Goal: Task Accomplishment & Management: Use online tool/utility

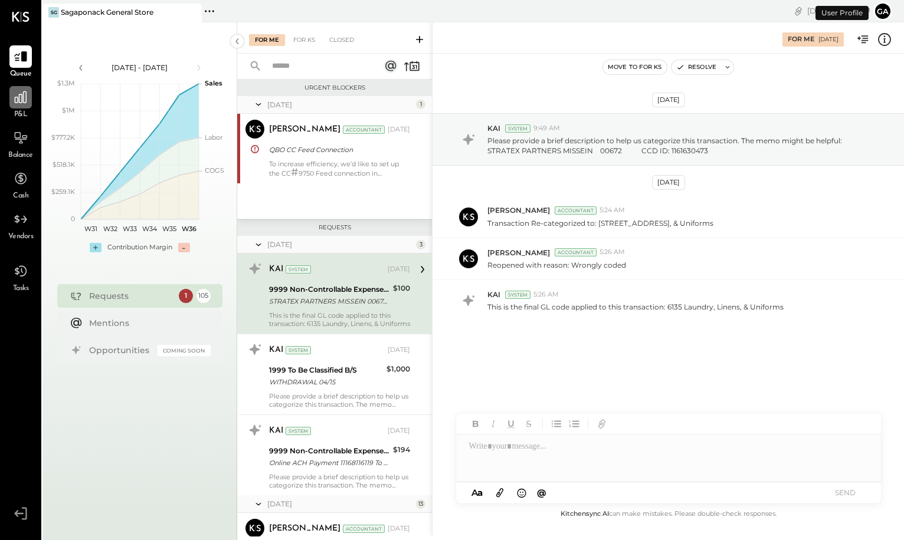
click at [17, 99] on icon at bounding box center [21, 97] width 12 height 12
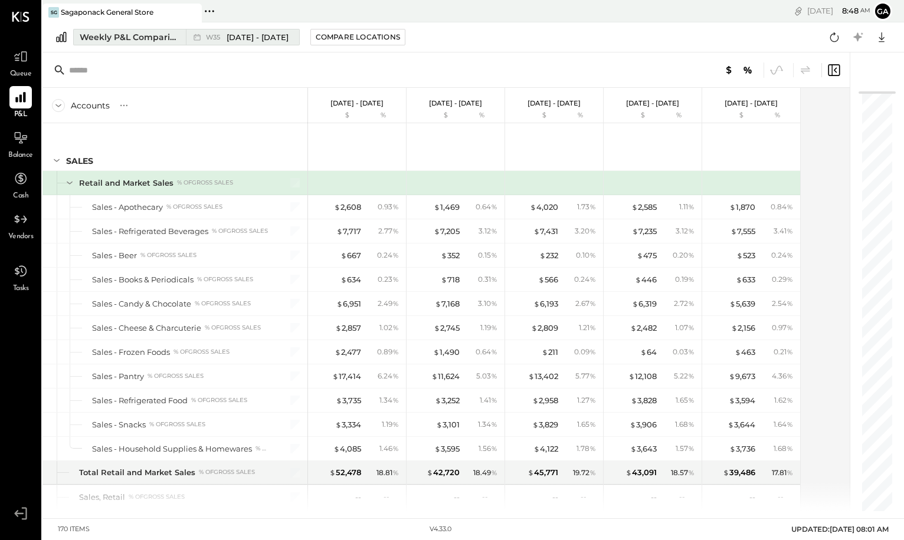
click at [88, 36] on div "Weekly P&L Comparison" at bounding box center [129, 37] width 99 height 12
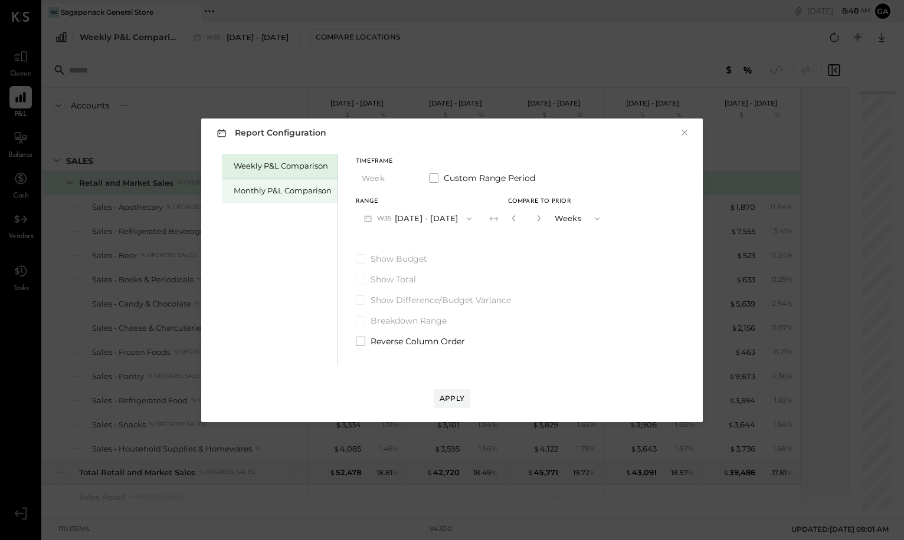
click at [237, 191] on div "Monthly P&L Comparison" at bounding box center [283, 190] width 98 height 11
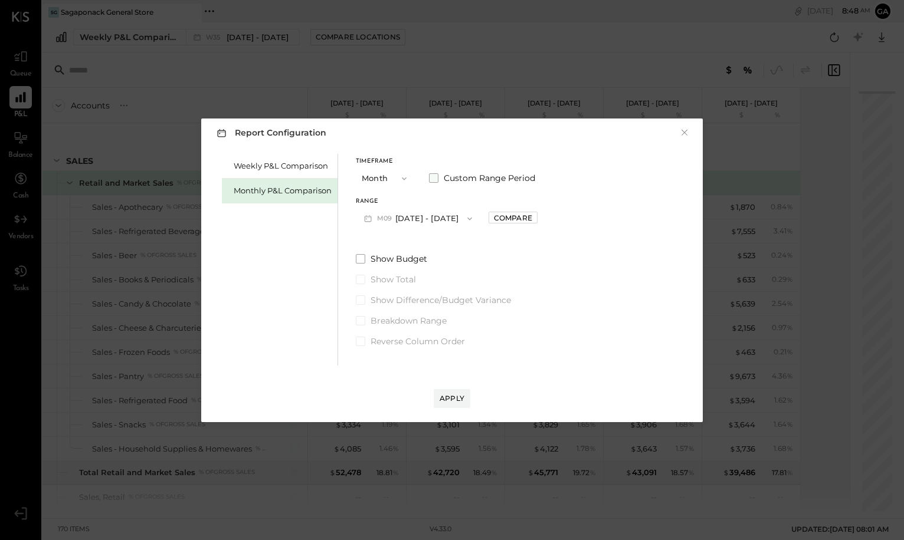
click at [436, 178] on span at bounding box center [433, 177] width 9 height 9
click at [397, 215] on button "[DATE]" at bounding box center [391, 219] width 70 height 22
click at [407, 333] on div "[DATE]" at bounding box center [405, 334] width 99 height 25
click at [502, 221] on button "[DATE]" at bounding box center [489, 219] width 70 height 22
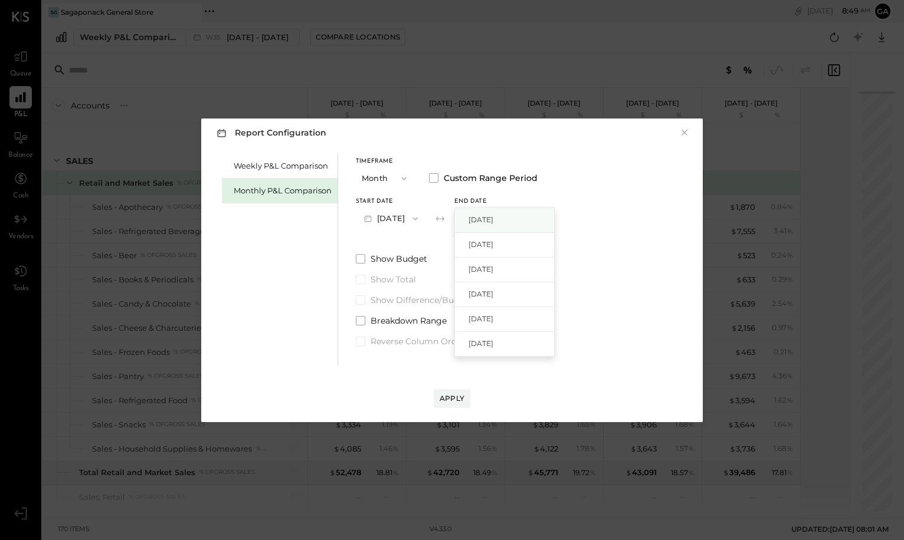
click at [493, 218] on span "[DATE]" at bounding box center [480, 220] width 25 height 10
click at [460, 397] on div "Apply" at bounding box center [452, 399] width 25 height 10
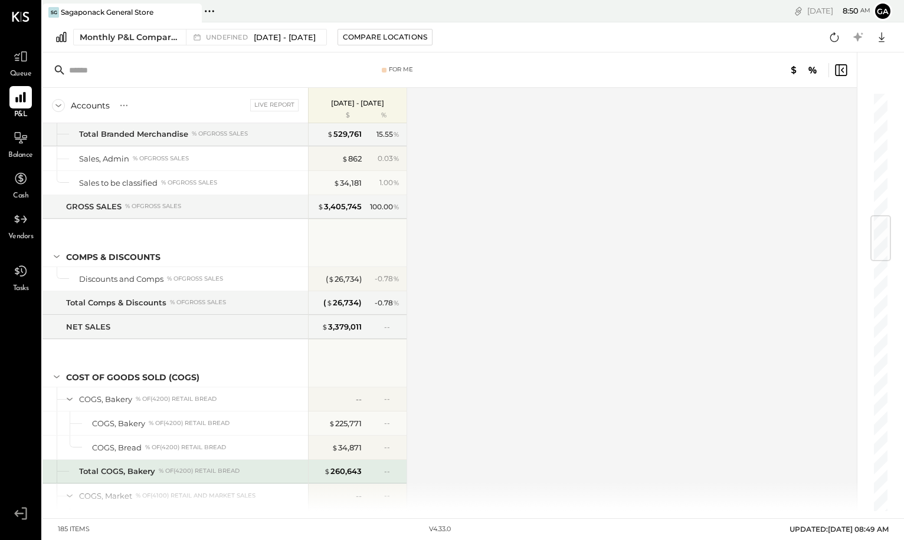
scroll to position [1053, 0]
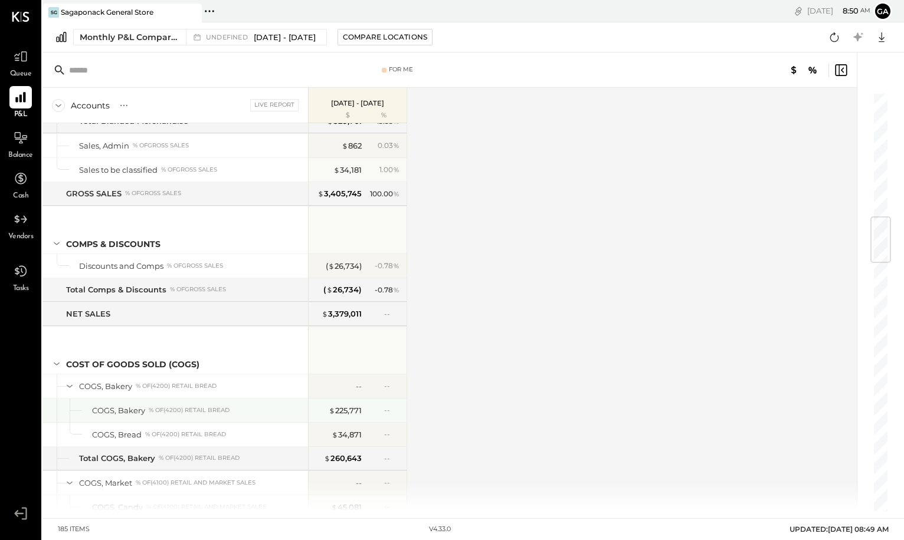
click at [230, 413] on div "% of (4200) Retail Bread" at bounding box center [189, 411] width 81 height 8
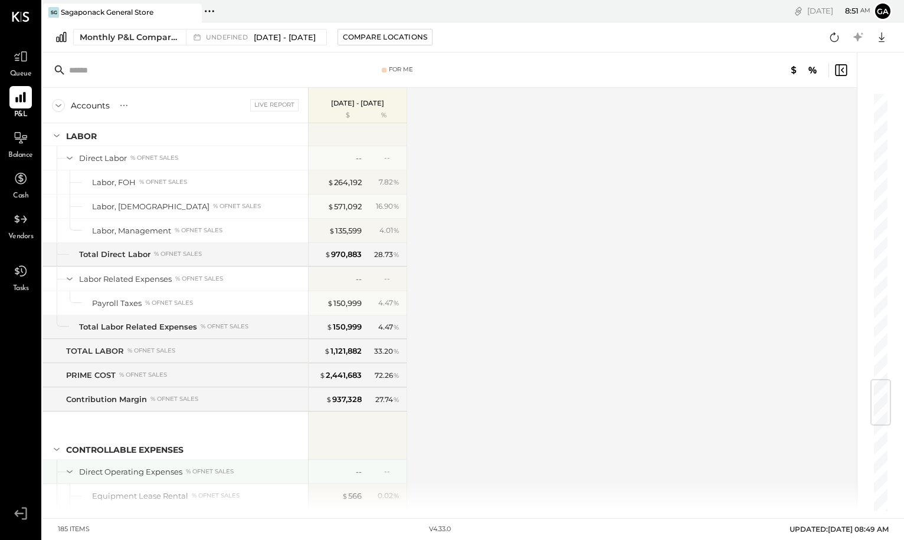
scroll to position [2416, 0]
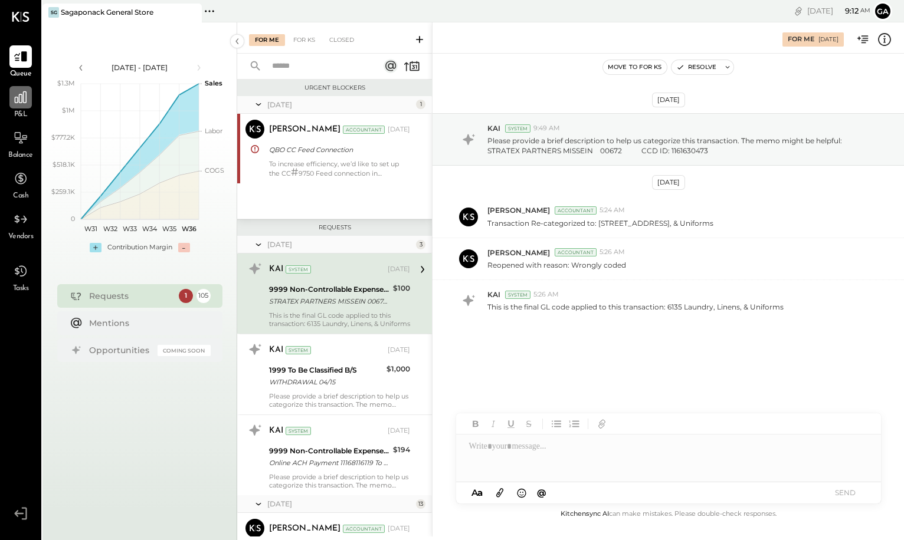
click at [22, 101] on icon at bounding box center [21, 97] width 12 height 12
